Goal: Task Accomplishment & Management: Manage account settings

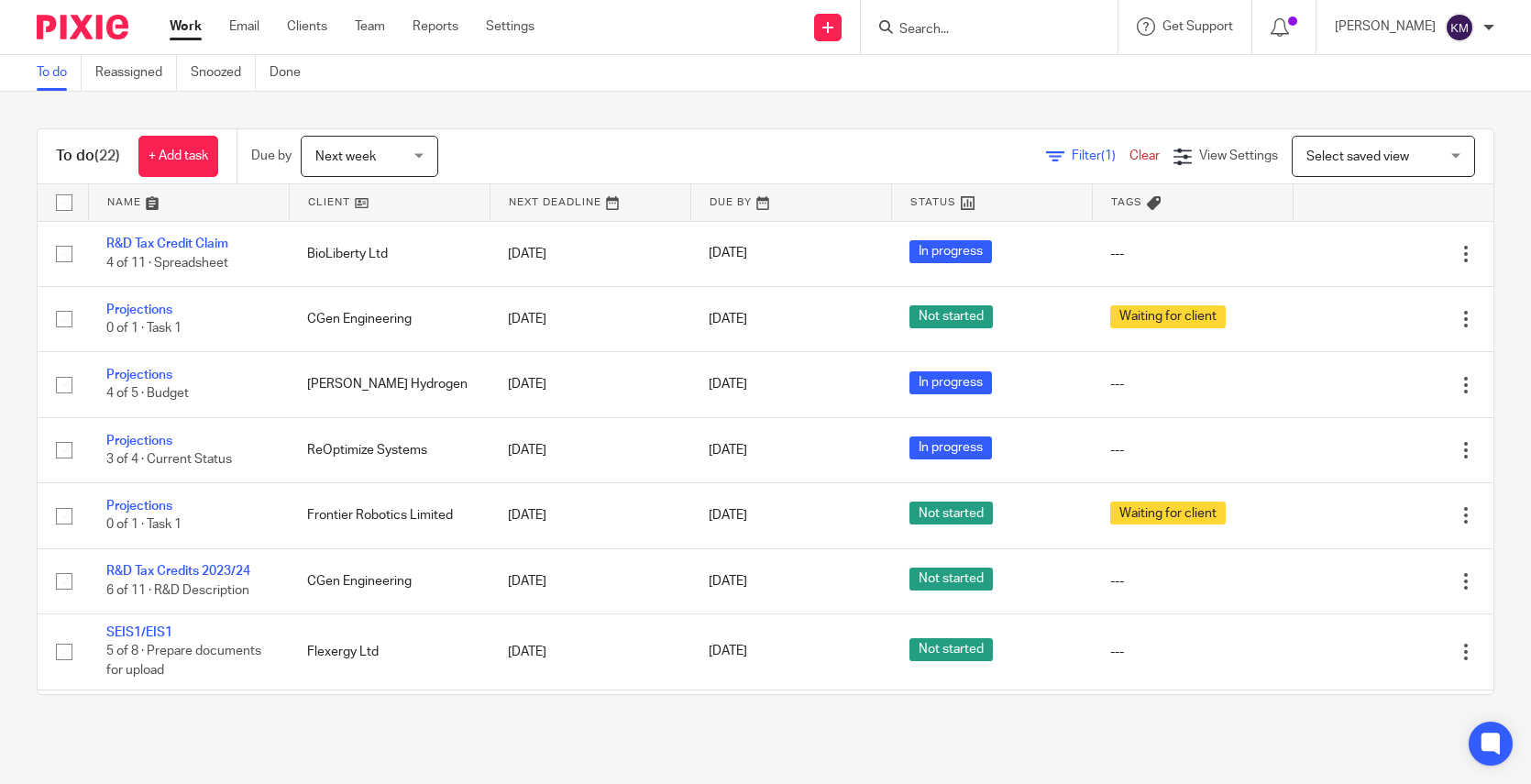
click at [420, 161] on div "Next week Next week" at bounding box center [369, 156] width 138 height 41
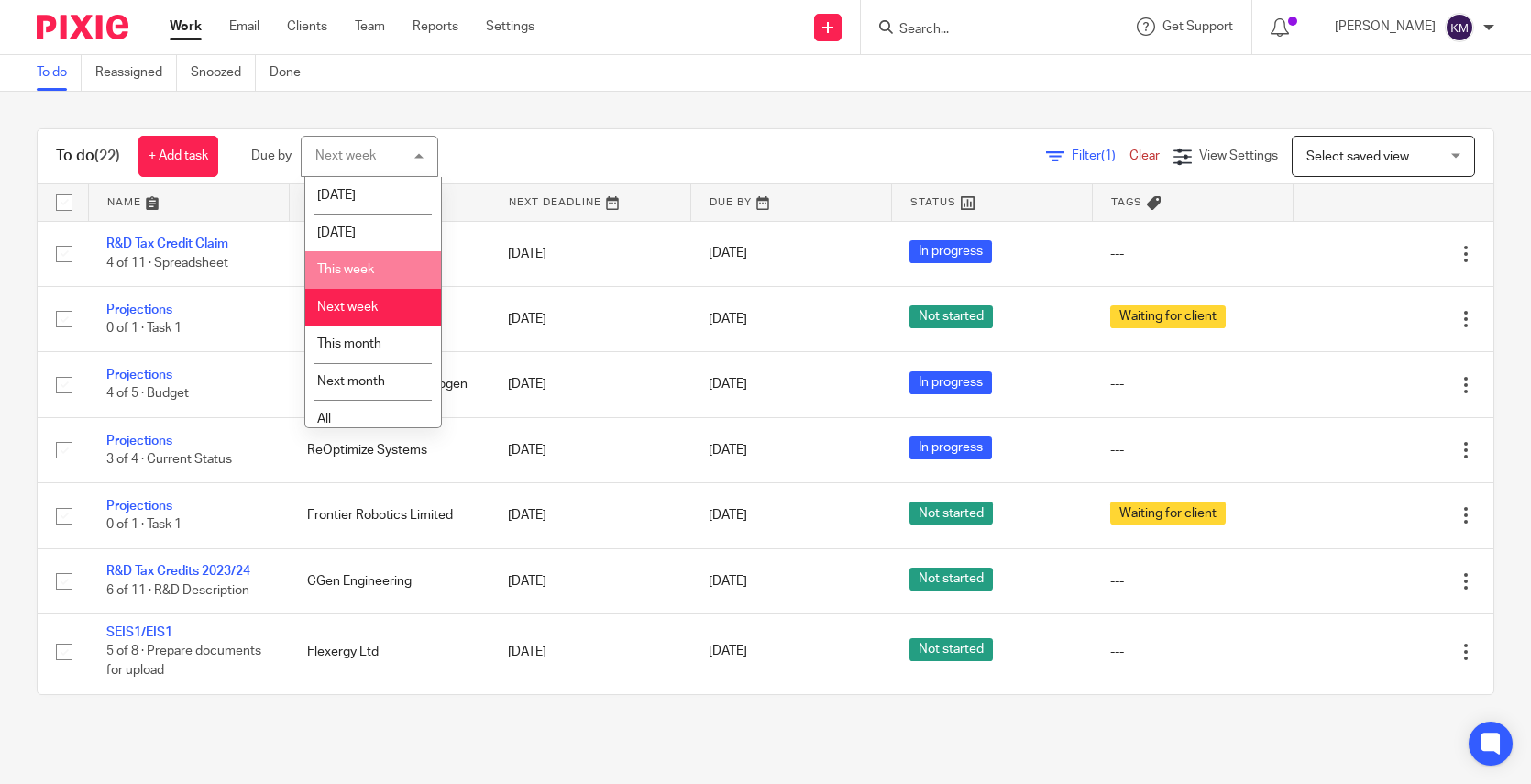
click at [363, 276] on li "This week" at bounding box center [373, 271] width 136 height 38
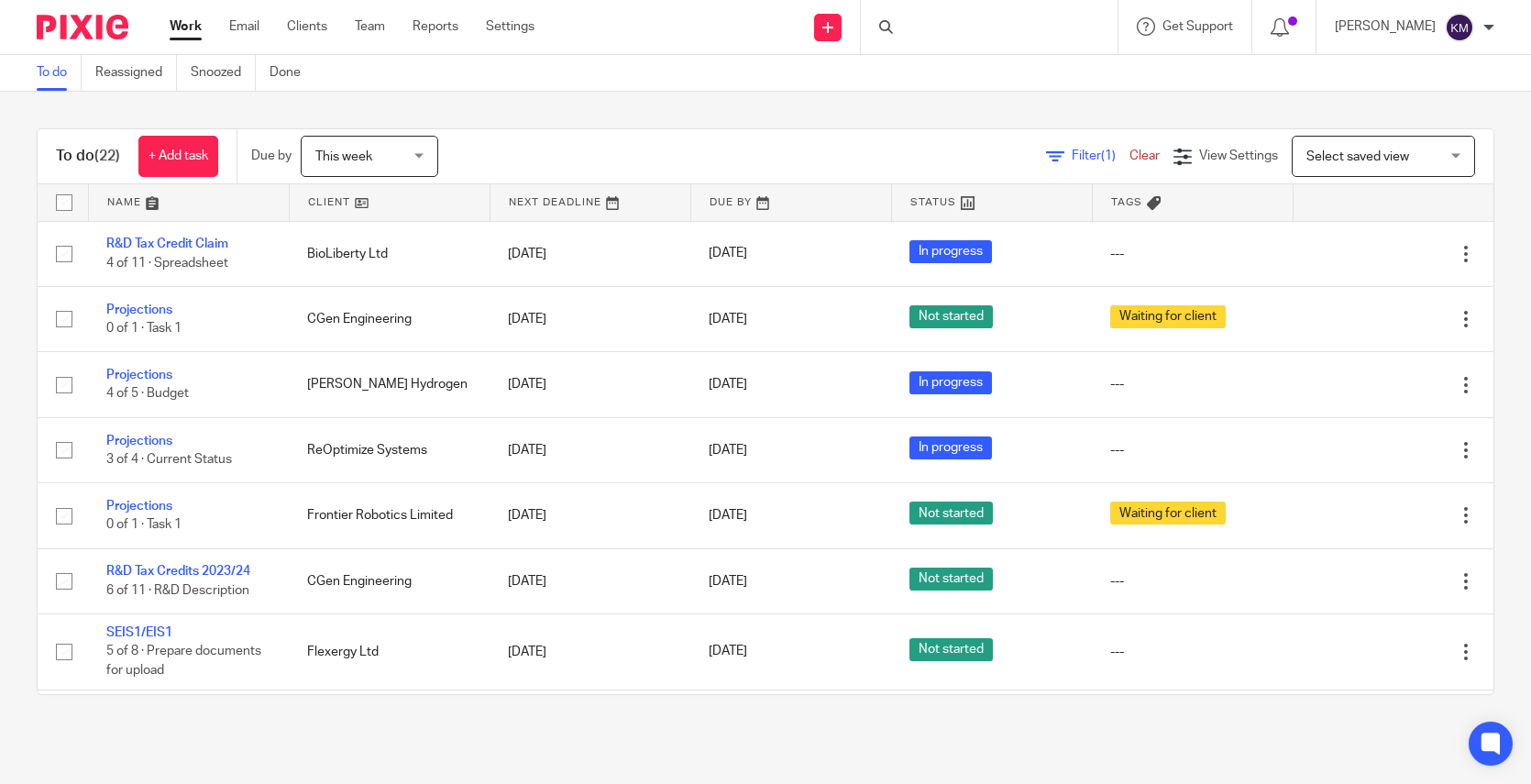
click at [1460, 562] on div "To do (22) + Add task Due by This week This week [DATE] [DATE] This week Next w…" at bounding box center [765, 412] width 1531 height 640
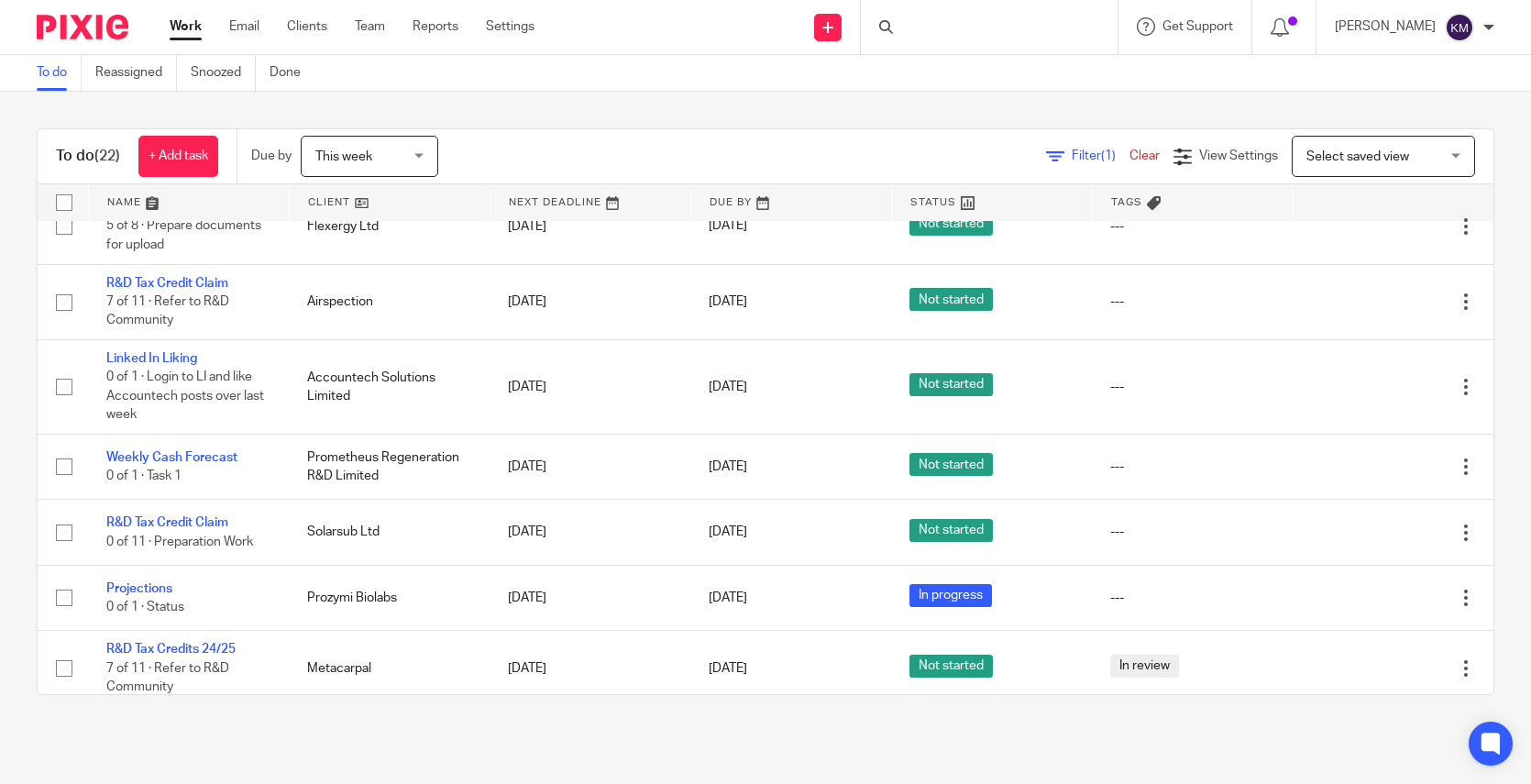
scroll to position [464, 0]
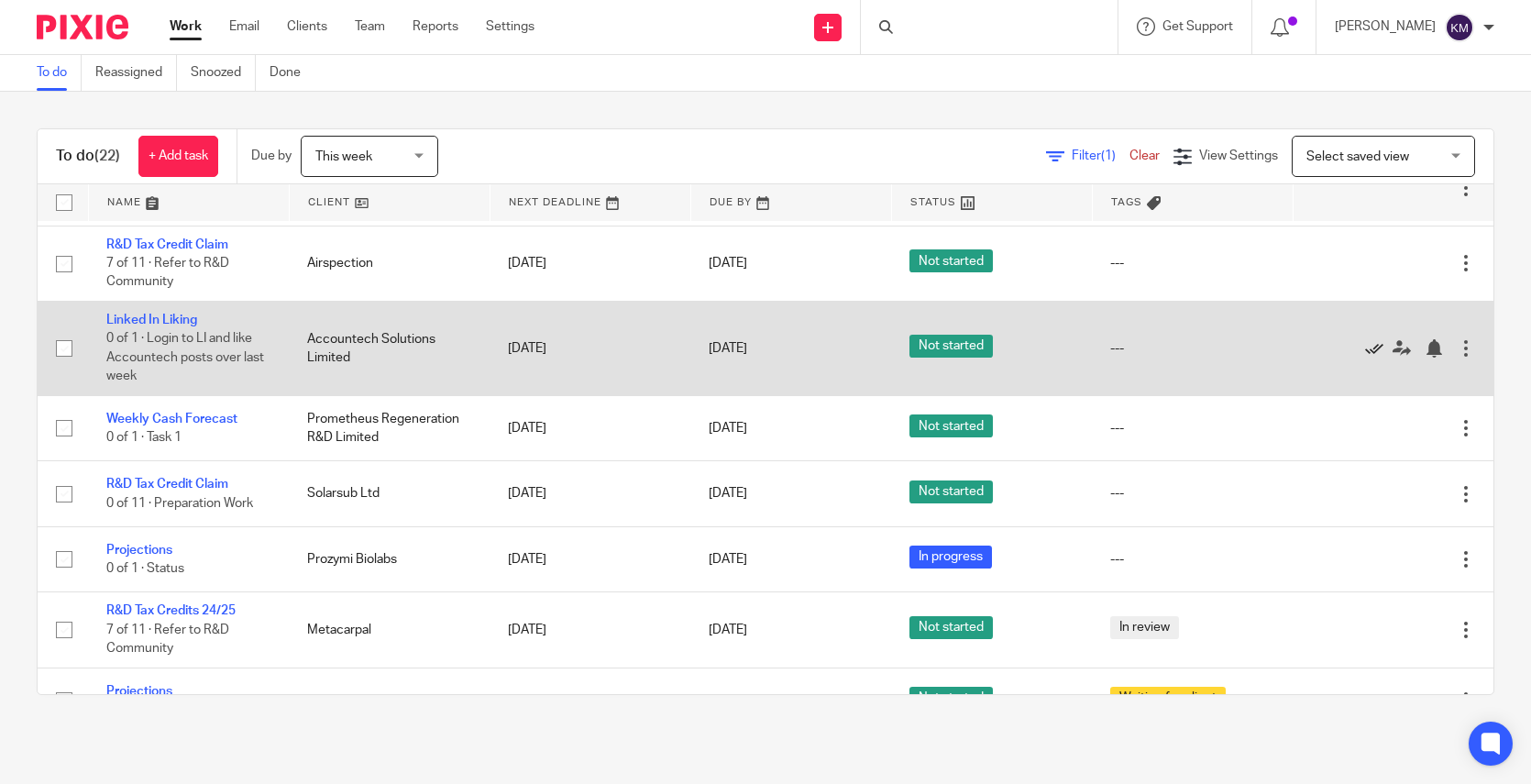
click at [1365, 352] on icon at bounding box center [1373, 347] width 18 height 18
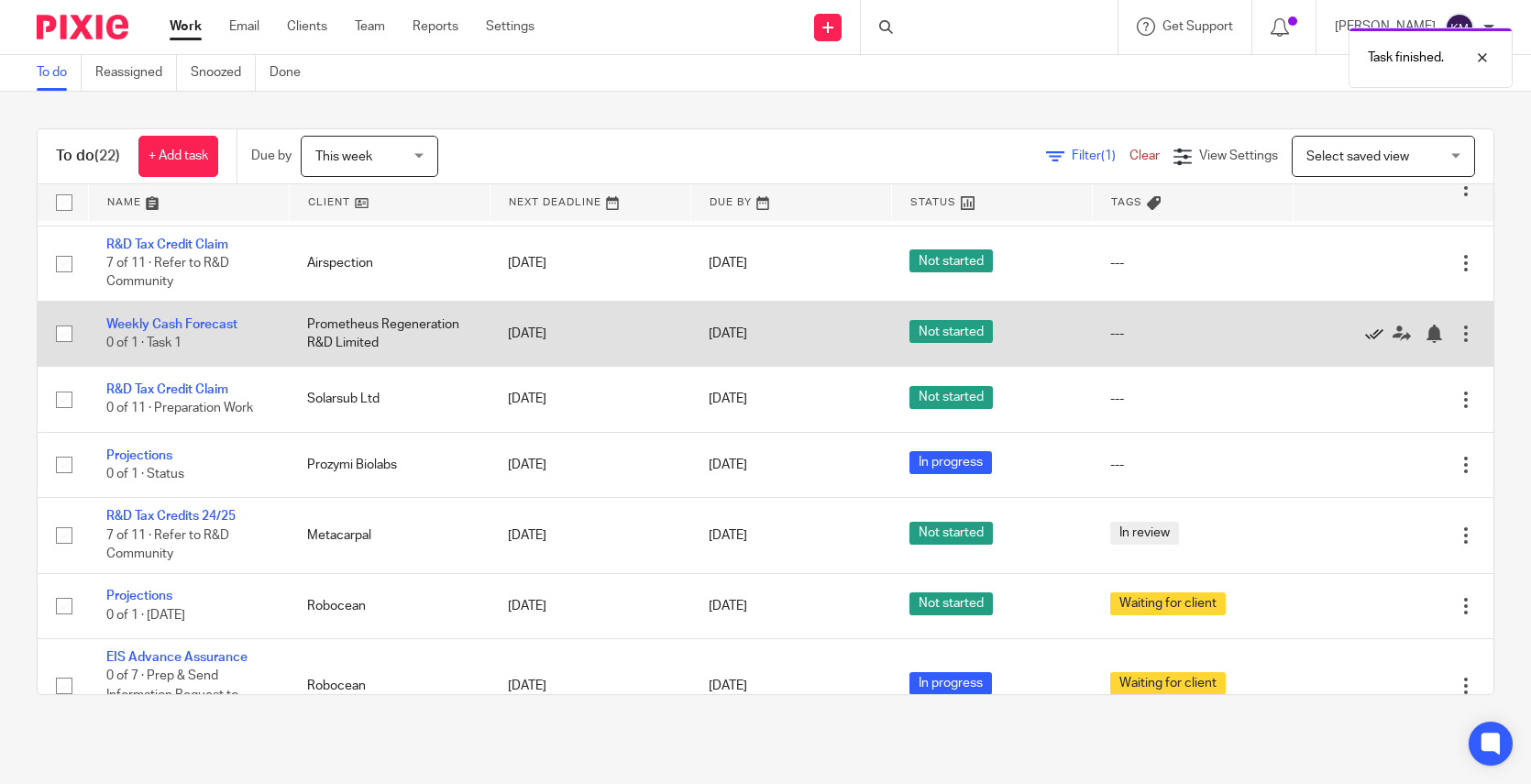
click at [1365, 336] on icon at bounding box center [1373, 333] width 18 height 18
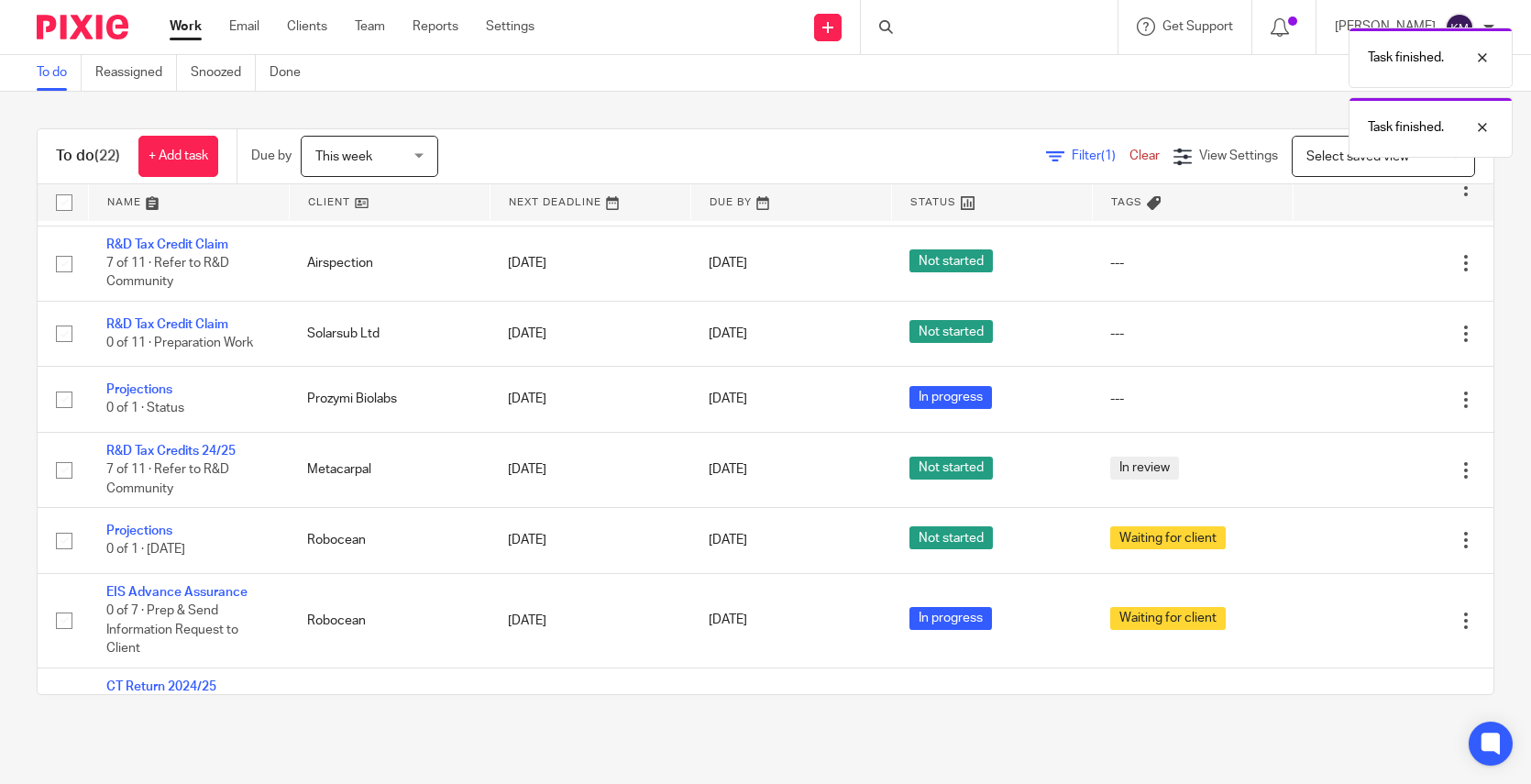
click at [432, 160] on div "This week This week" at bounding box center [369, 156] width 138 height 41
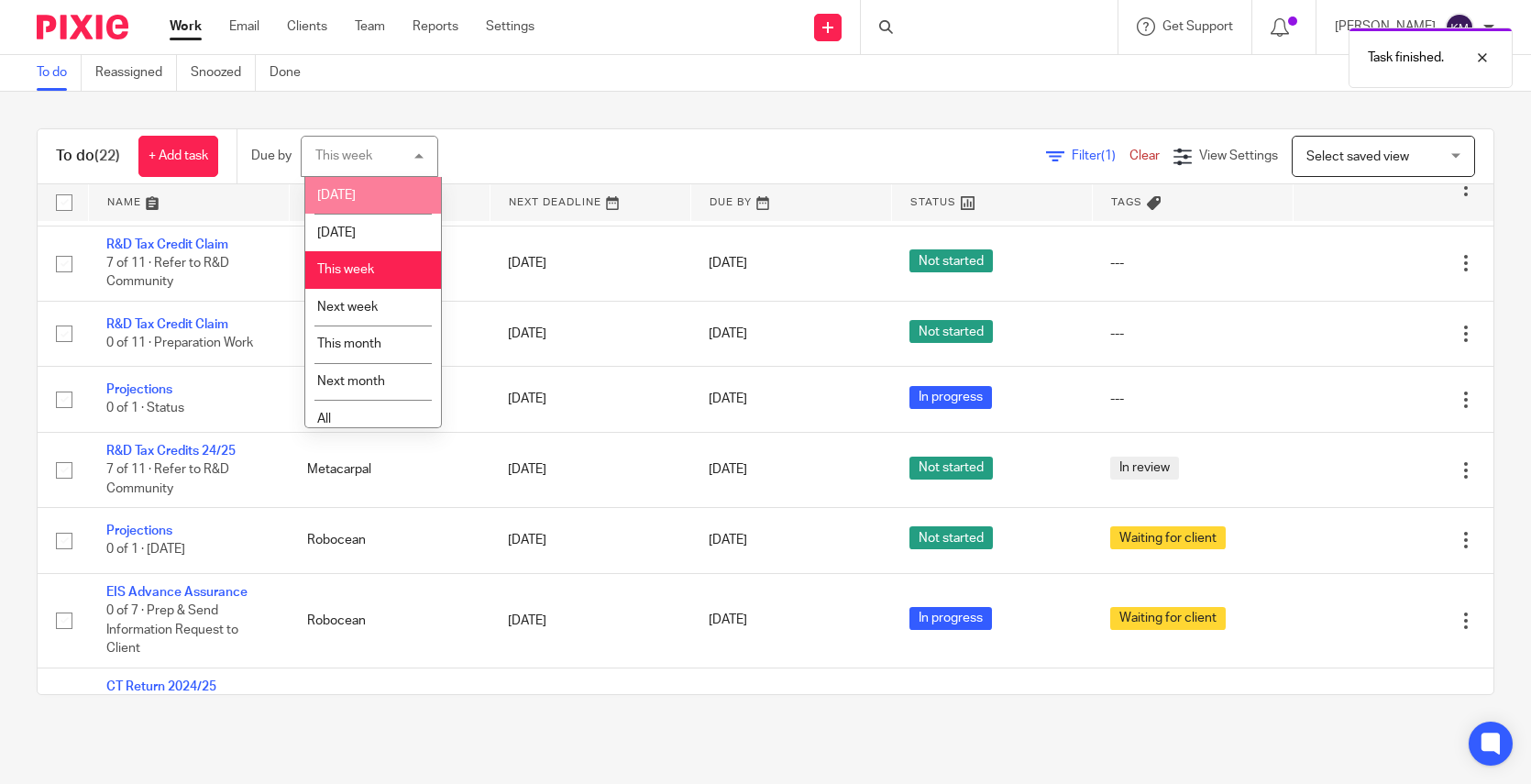
click at [367, 199] on li "[DATE]" at bounding box center [373, 196] width 136 height 38
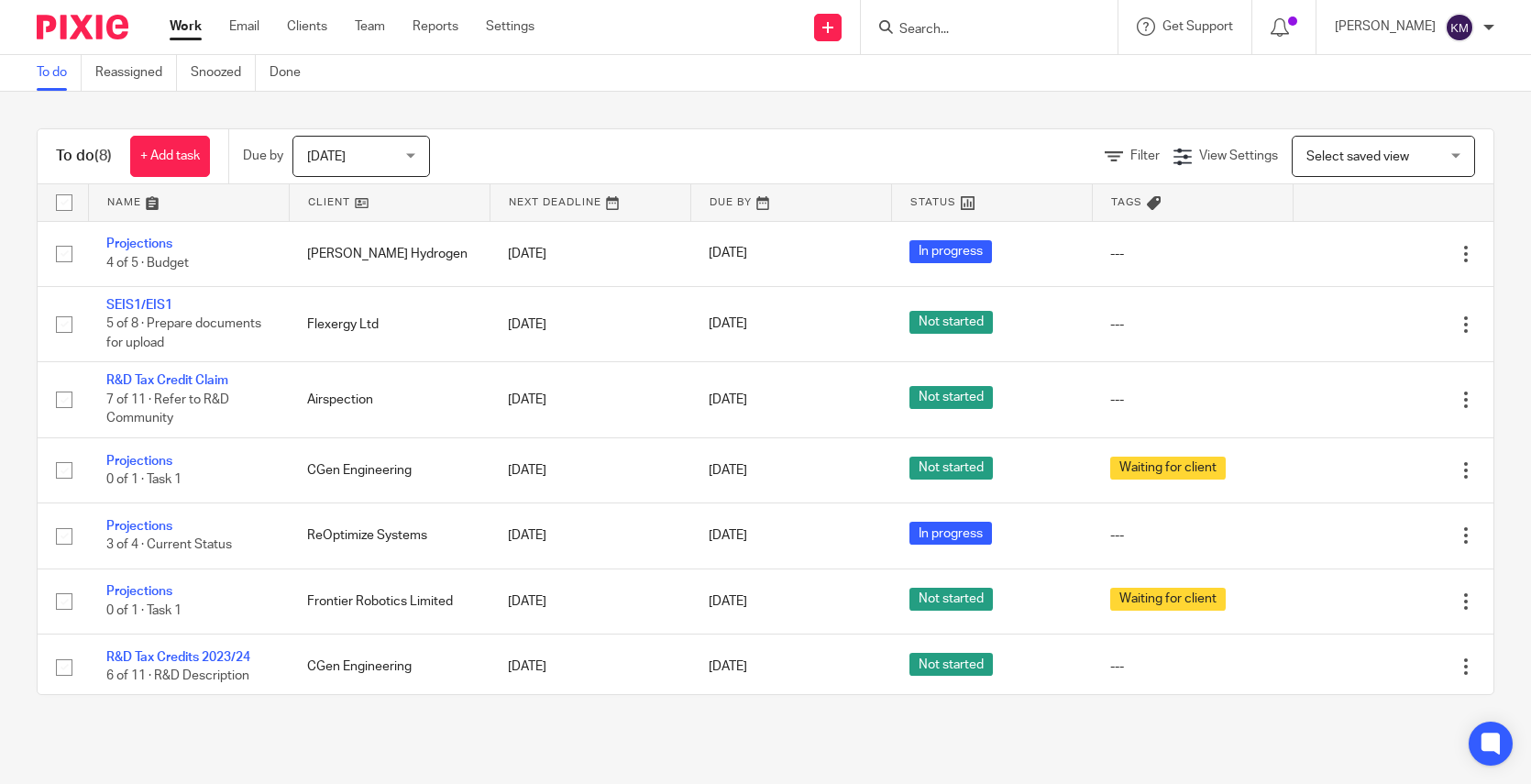
scroll to position [70, 0]
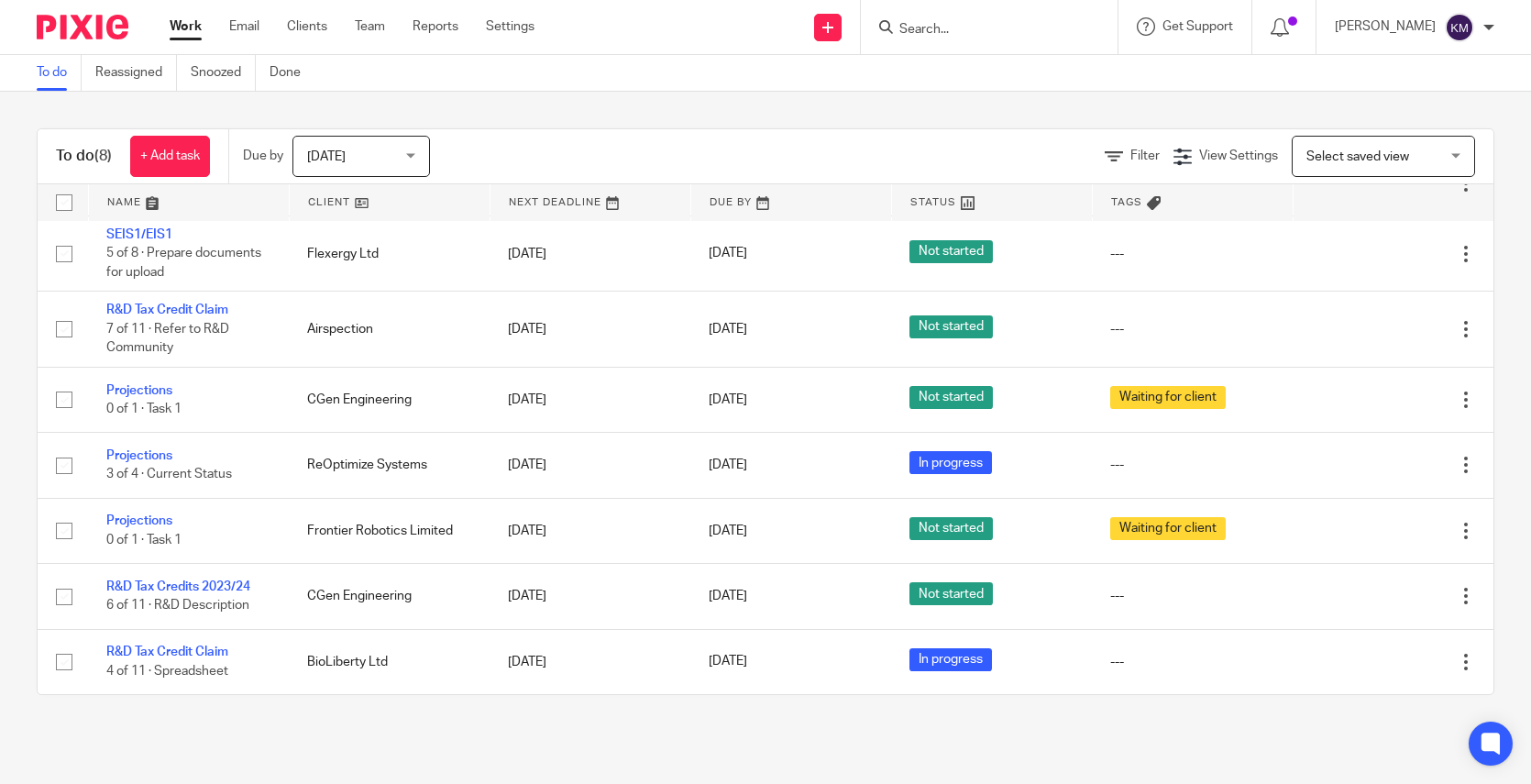
click at [785, 121] on div "To do (8) + Add task Due by Today Today Today Tomorrow This week Next week This…" at bounding box center [765, 412] width 1531 height 640
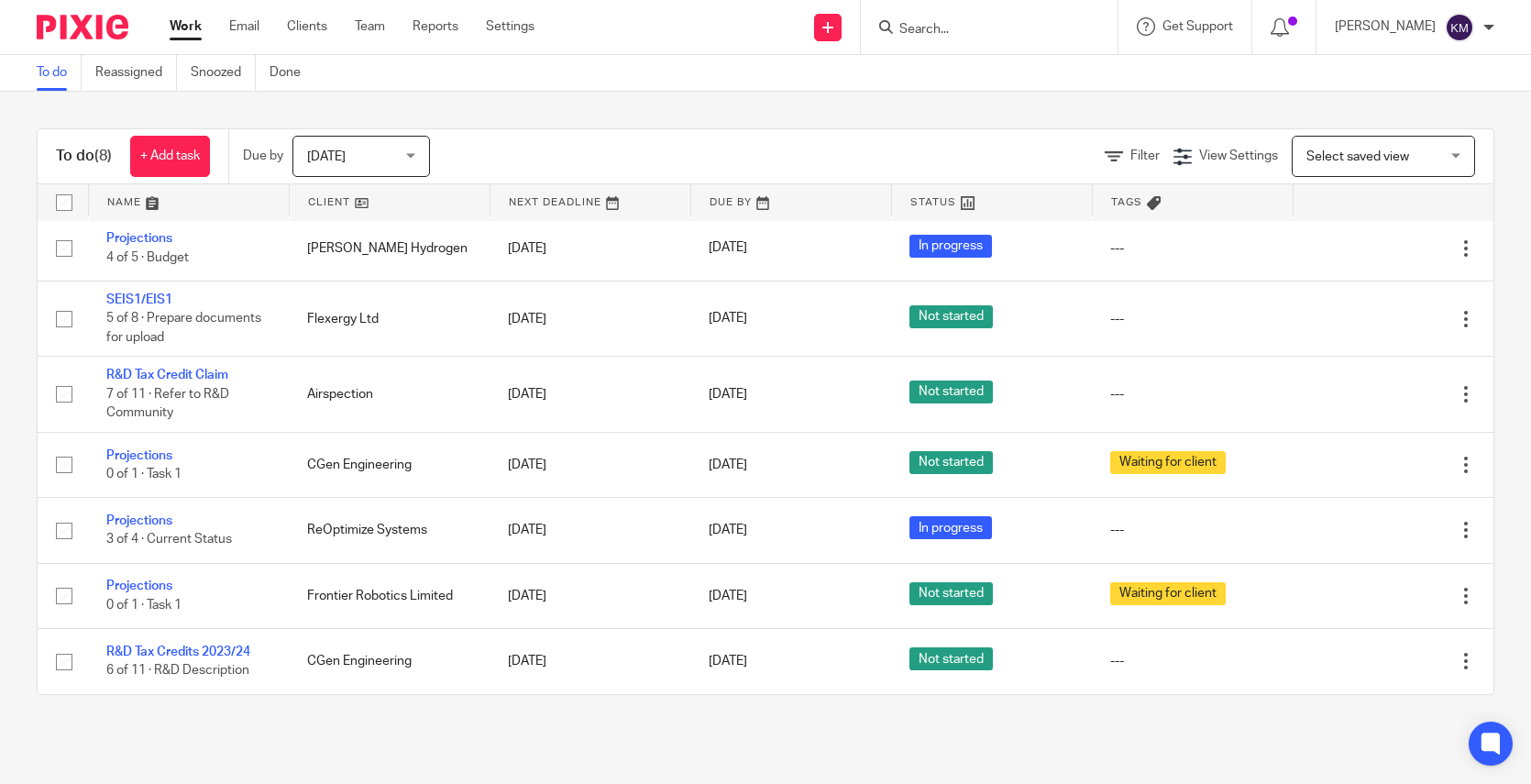
scroll to position [0, 0]
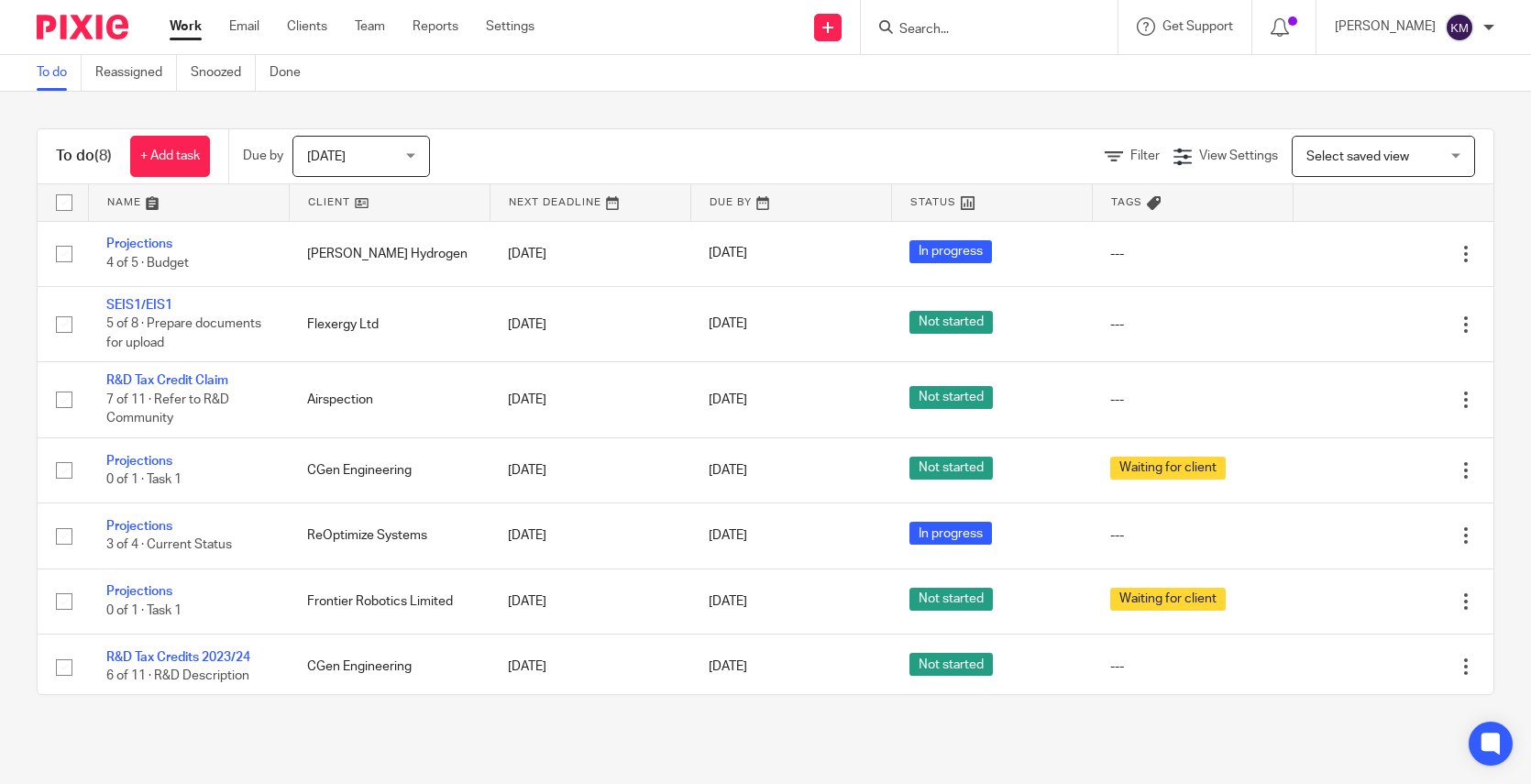
click at [658, 109] on div "To do (8) + Add task Due by Today Today Today Tomorrow This week Next week This…" at bounding box center [765, 412] width 1531 height 640
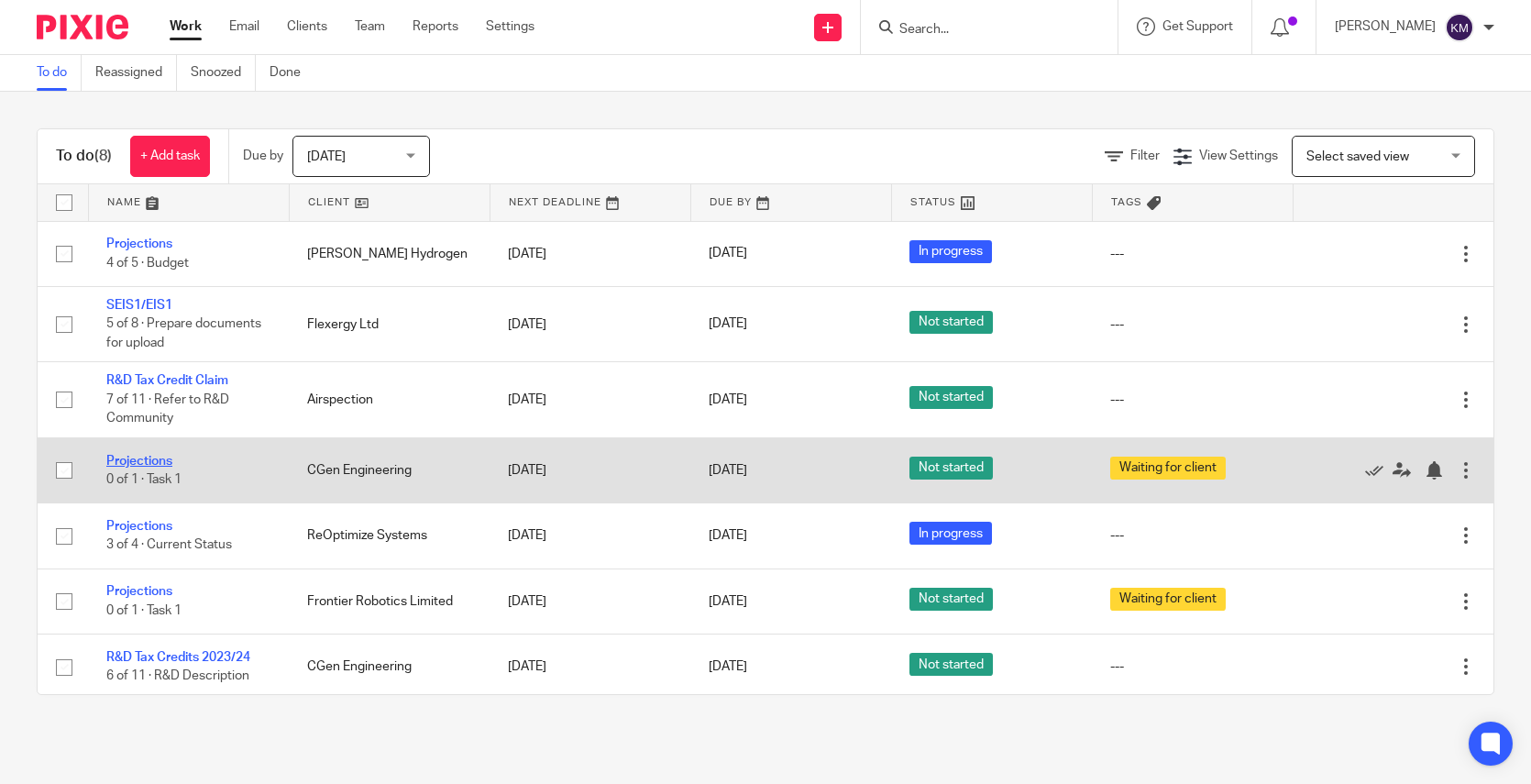
click at [154, 461] on link "Projections" at bounding box center [140, 461] width 66 height 13
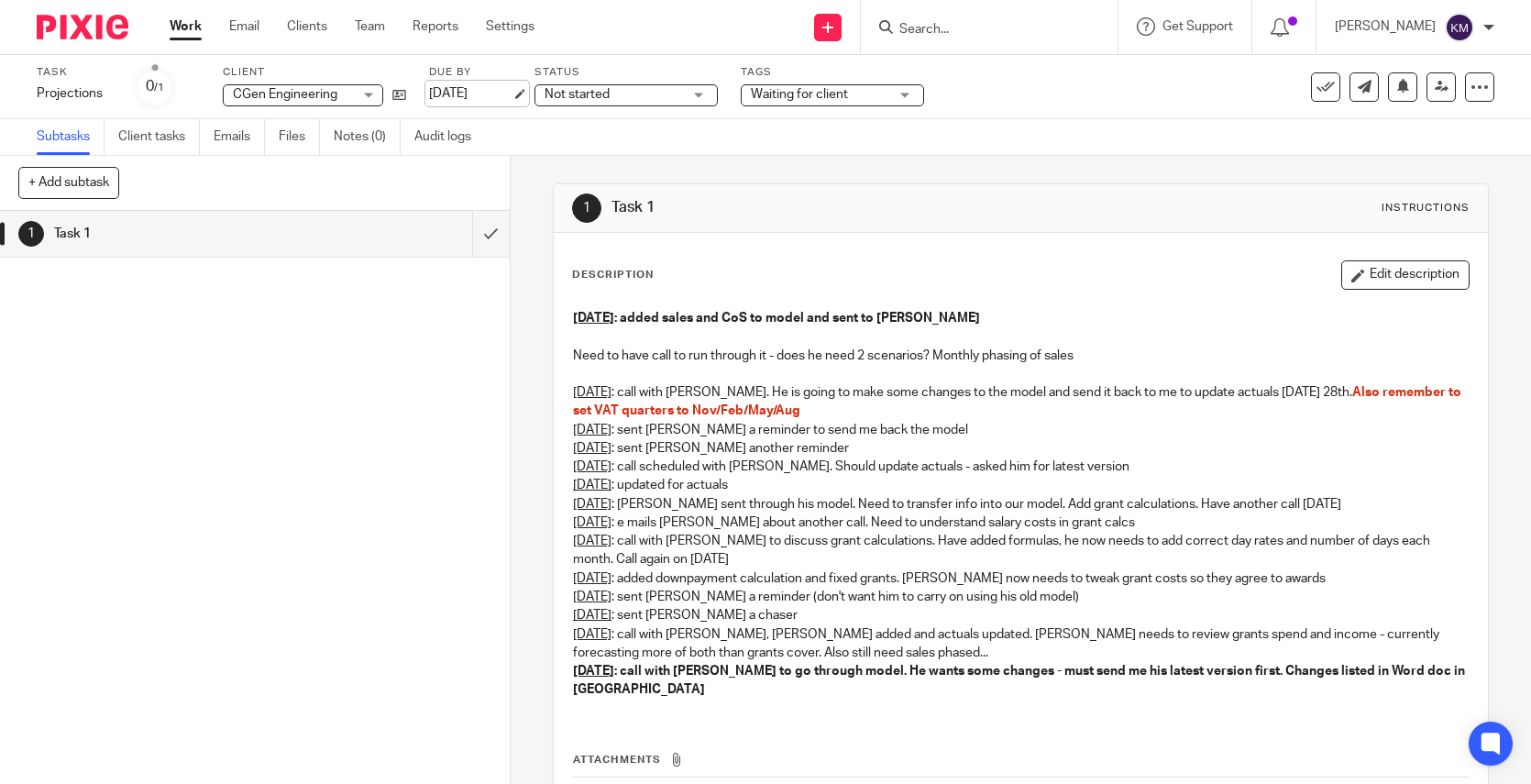
click at [474, 94] on link "[DATE]" at bounding box center [470, 94] width 83 height 19
click at [707, 91] on div "Not started Not started" at bounding box center [625, 95] width 183 height 22
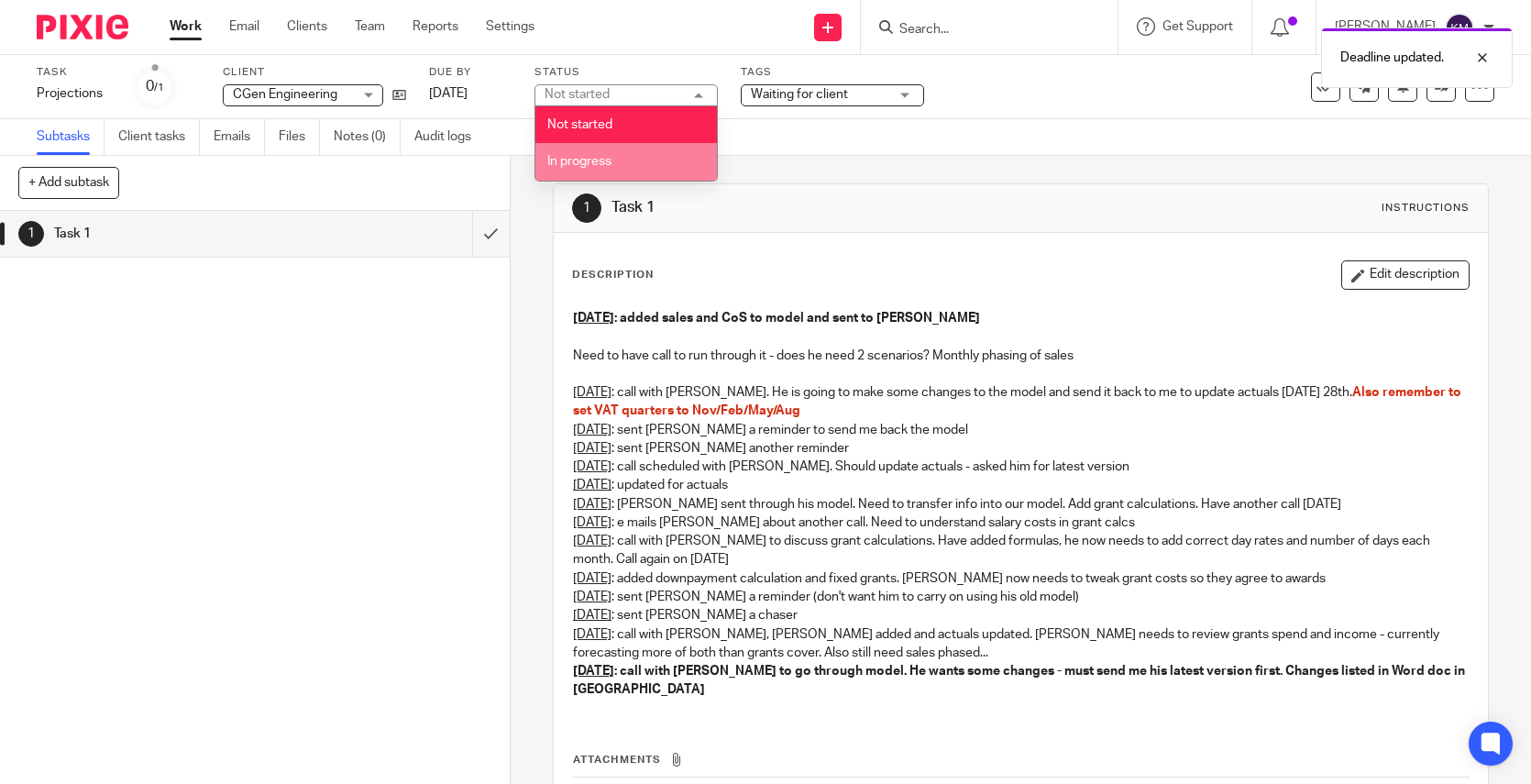
click at [617, 161] on li "In progress" at bounding box center [625, 162] width 181 height 38
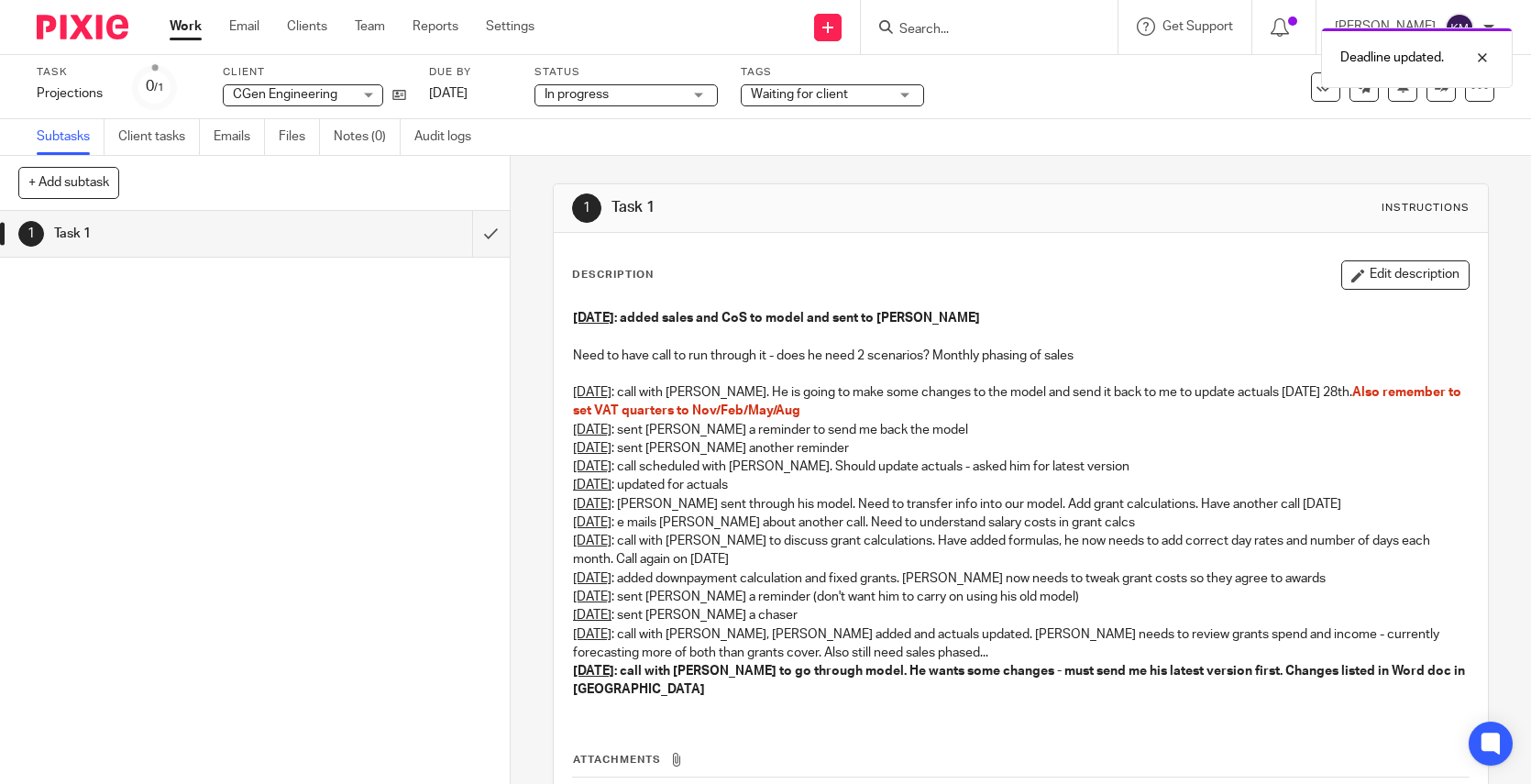
click at [75, 26] on img at bounding box center [83, 27] width 92 height 25
